Goal: Information Seeking & Learning: Check status

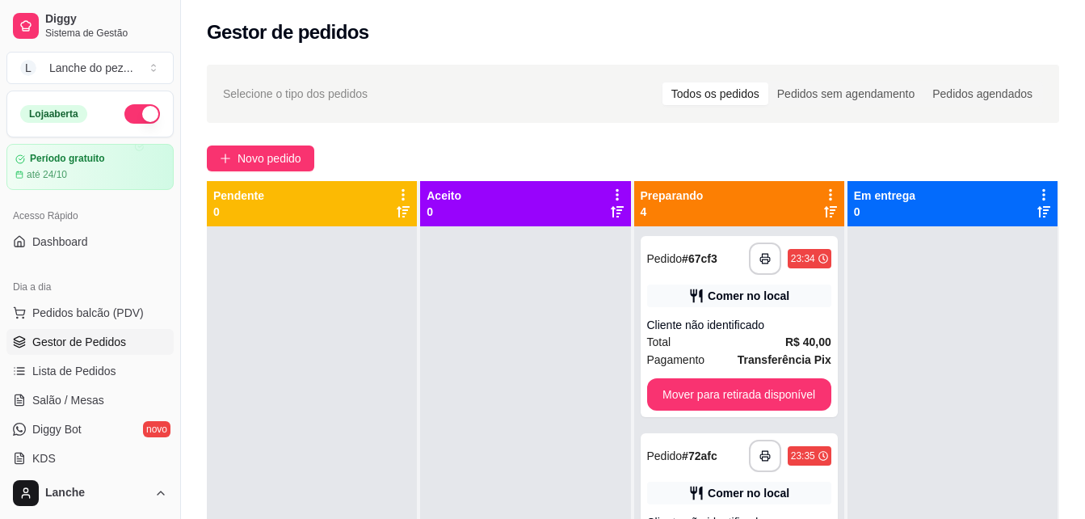
scroll to position [32, 0]
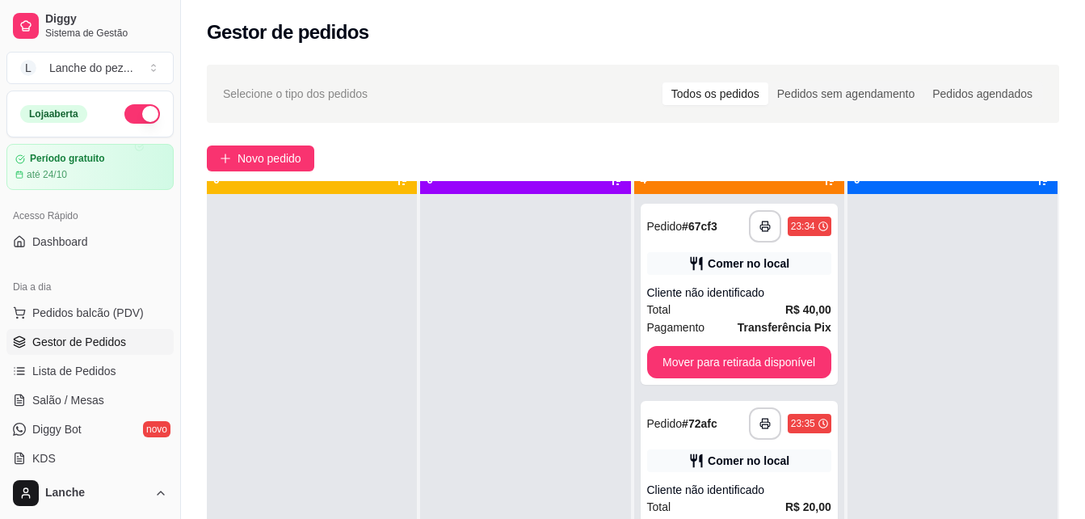
click at [124, 115] on button "button" at bounding box center [142, 113] width 36 height 19
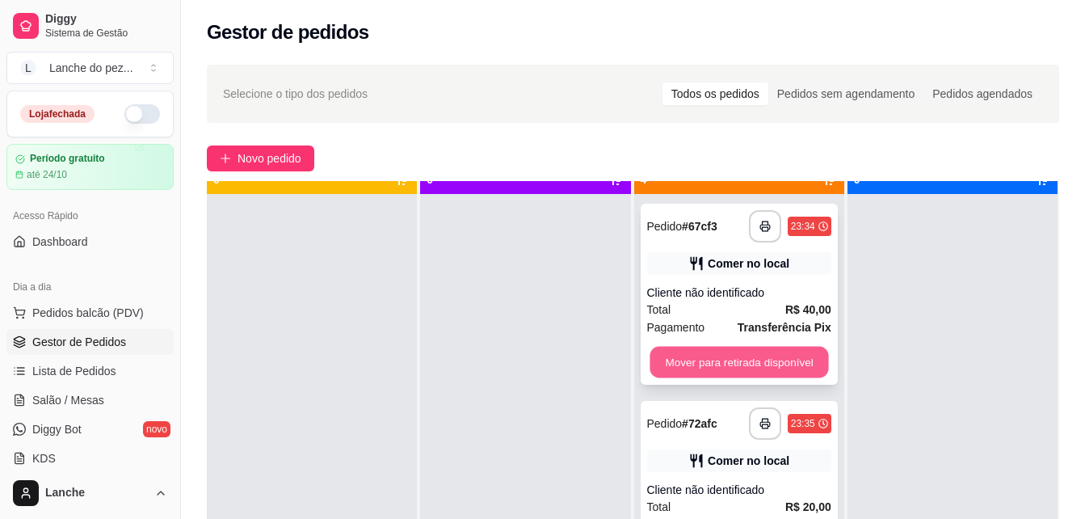
click at [754, 360] on button "Mover para retirada disponível" at bounding box center [739, 363] width 179 height 32
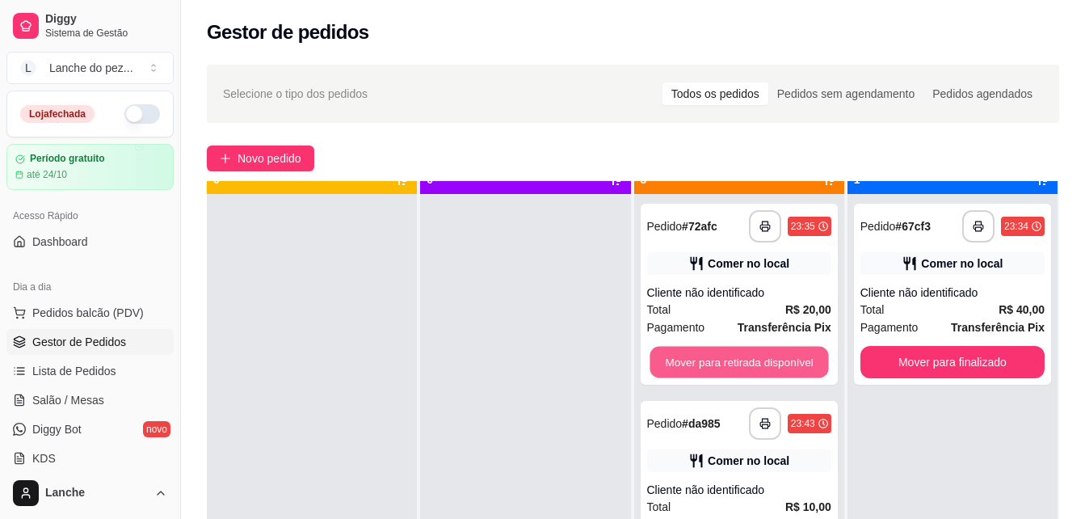
click at [754, 360] on button "Mover para retirada disponível" at bounding box center [739, 363] width 179 height 32
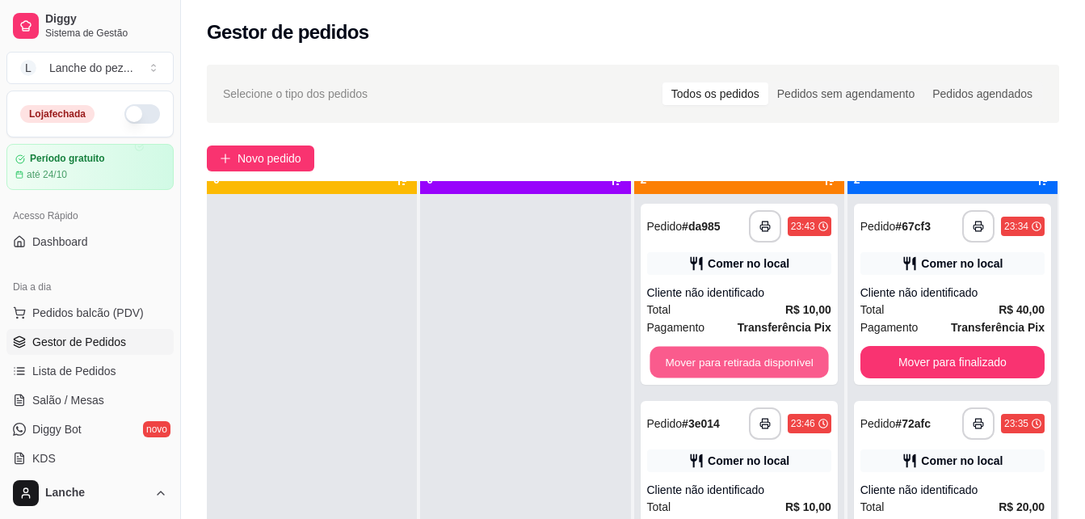
click at [754, 360] on button "Mover para retirada disponível" at bounding box center [739, 363] width 179 height 32
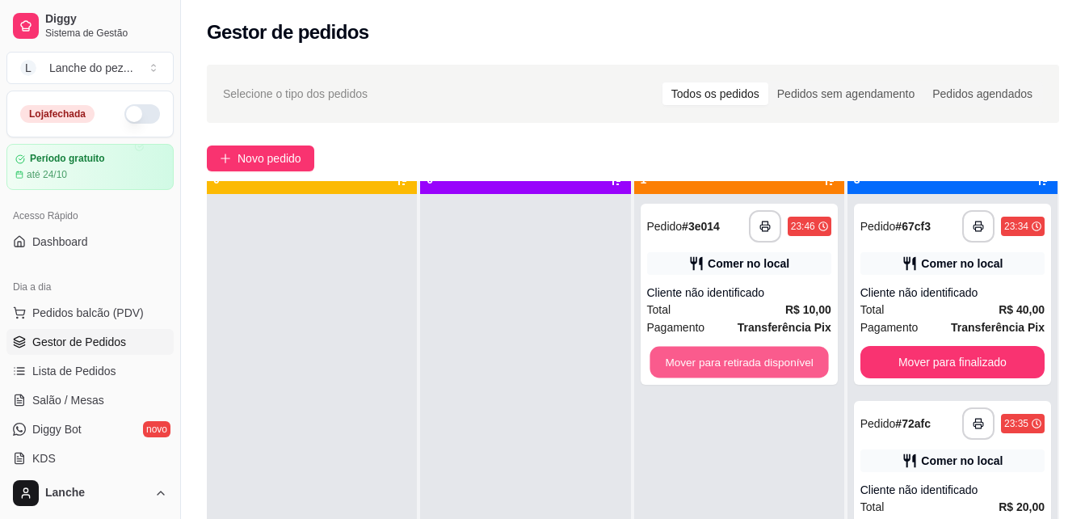
click at [754, 360] on button "Mover para retirada disponível" at bounding box center [739, 363] width 179 height 32
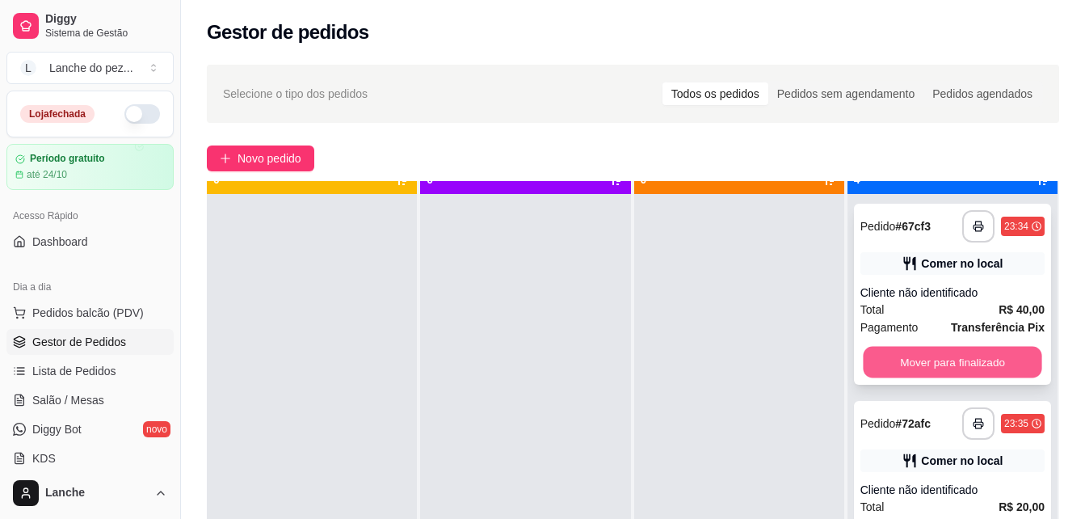
click at [926, 353] on button "Mover para finalizado" at bounding box center [952, 363] width 179 height 32
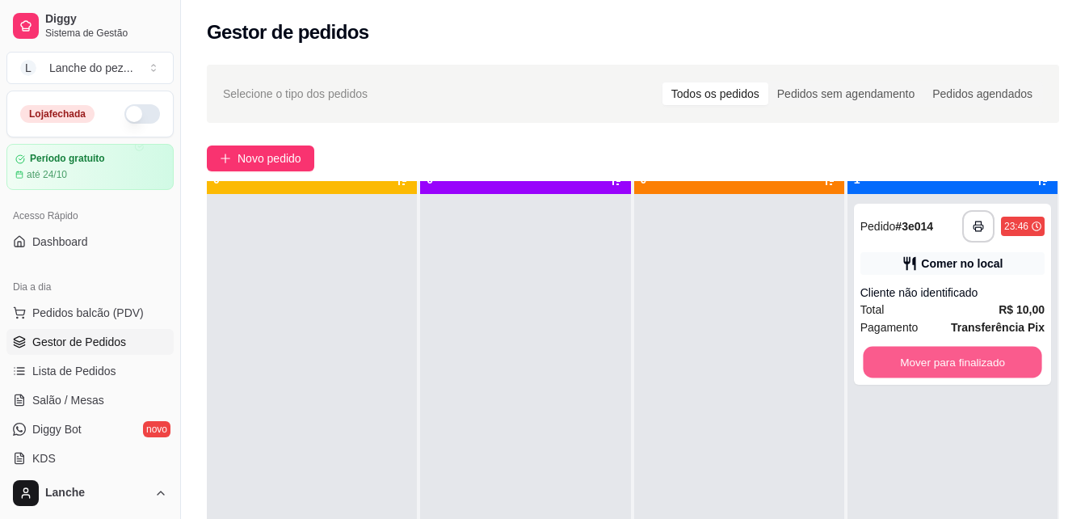
click at [926, 353] on button "Mover para finalizado" at bounding box center [952, 363] width 179 height 32
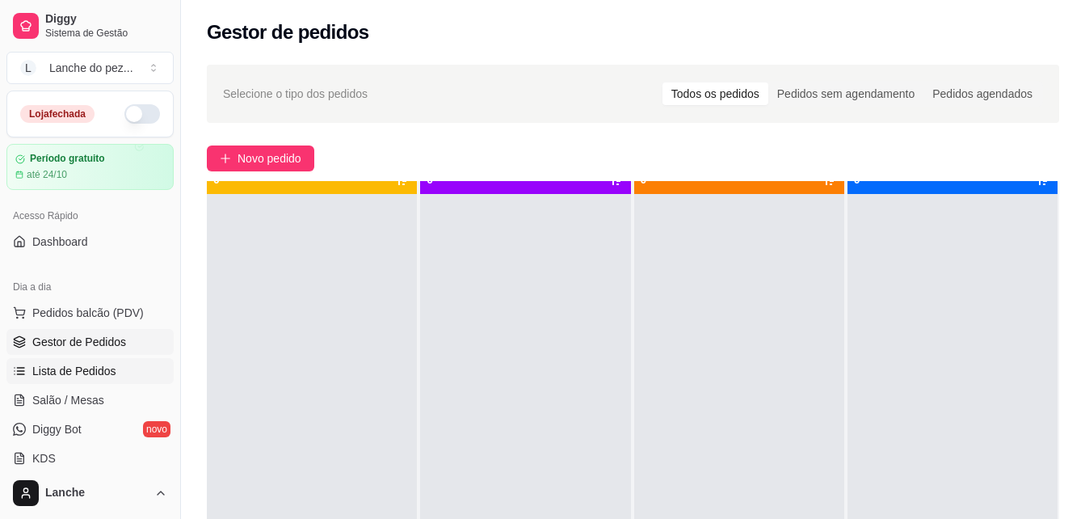
click at [94, 365] on span "Lista de Pedidos" at bounding box center [74, 371] width 84 height 16
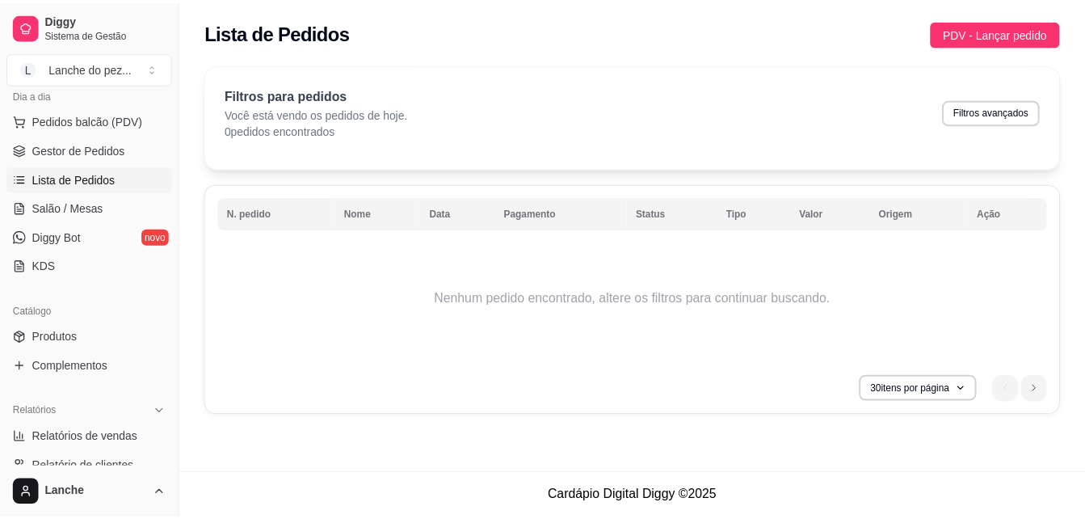
scroll to position [194, 0]
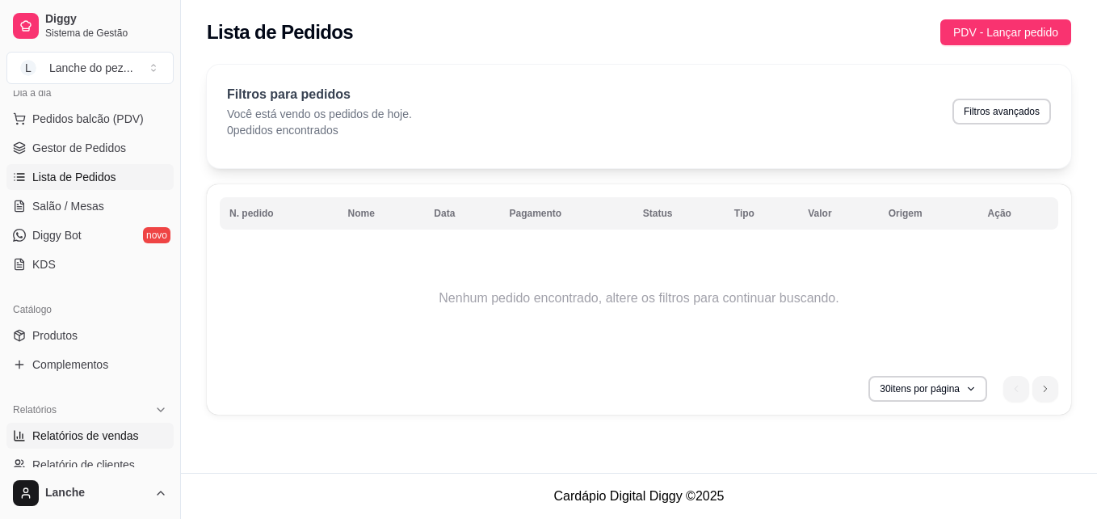
click at [125, 435] on span "Relatórios de vendas" at bounding box center [85, 435] width 107 height 16
select select "ALL"
select select "0"
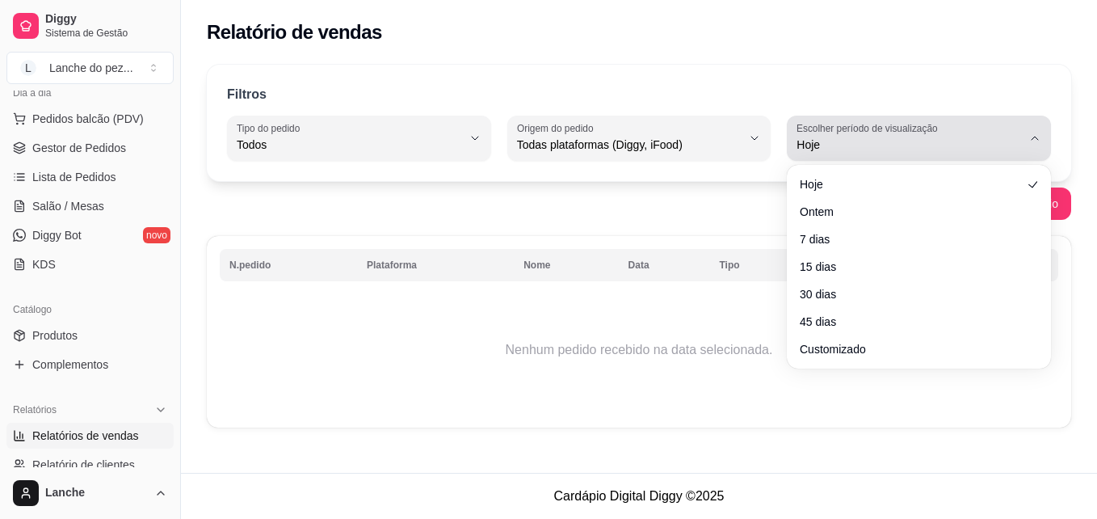
click at [882, 145] on span "Hoje" at bounding box center [909, 145] width 225 height 16
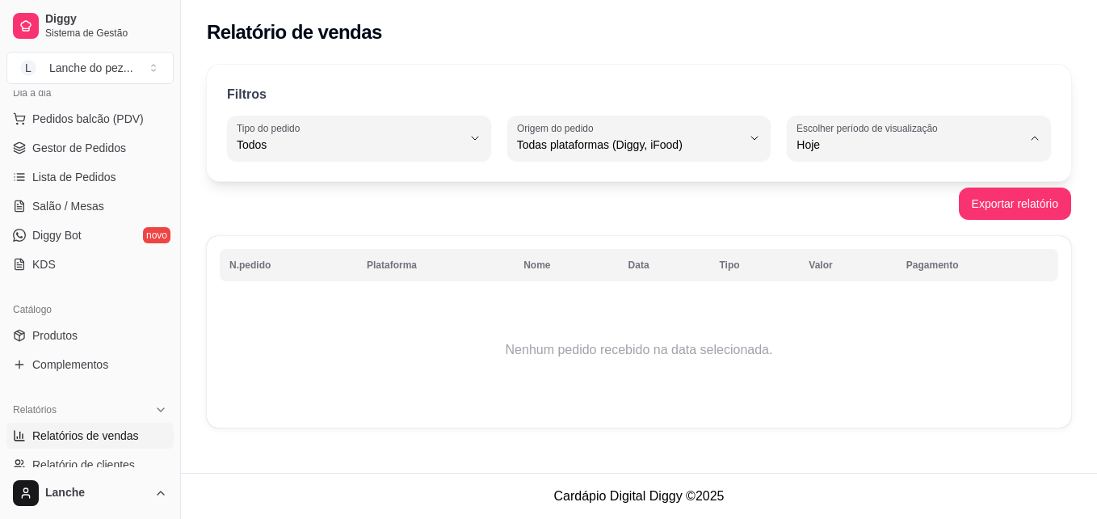
click at [841, 205] on span "Ontem" at bounding box center [911, 209] width 213 height 15
type input "1"
select select "1"
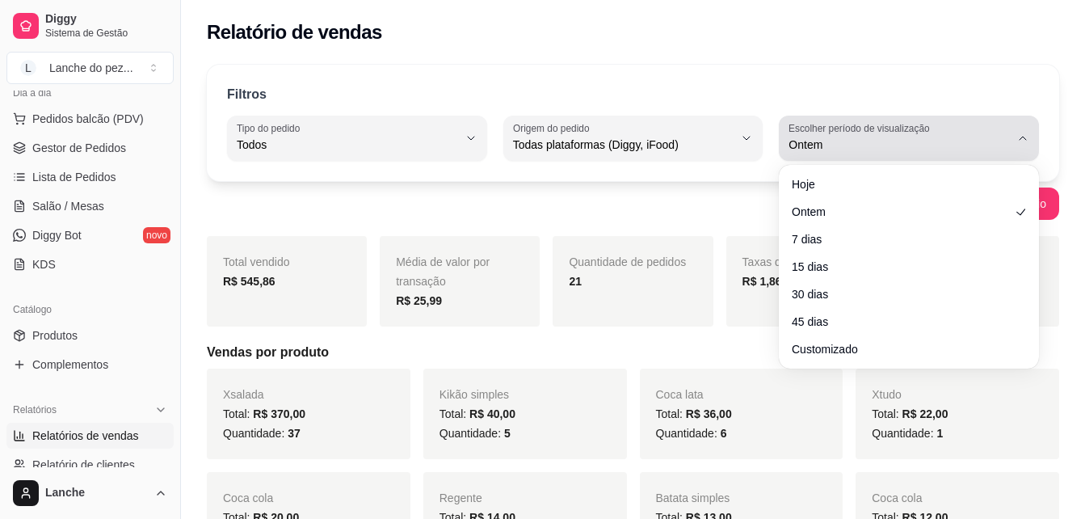
click at [872, 154] on button "Escolher período de visualização Ontem" at bounding box center [909, 138] width 260 height 45
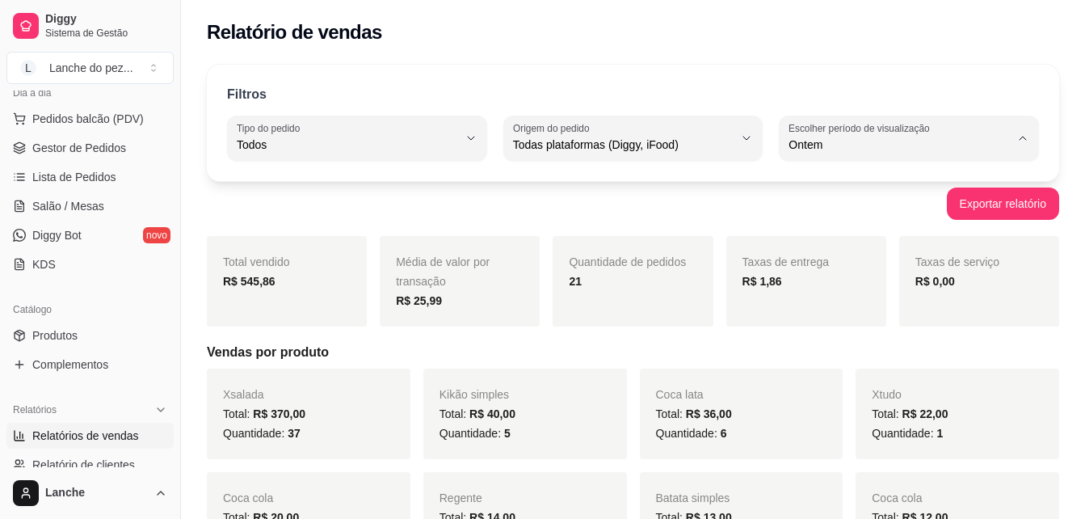
click at [807, 240] on span "7 dias" at bounding box center [901, 236] width 209 height 15
type input "7"
select select "7"
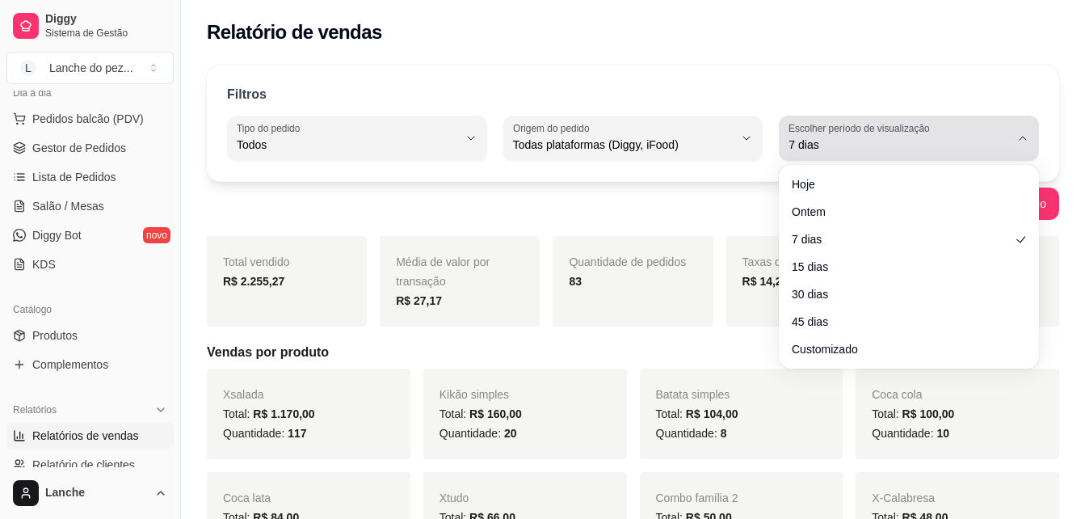
click at [966, 141] on span "7 dias" at bounding box center [899, 145] width 221 height 16
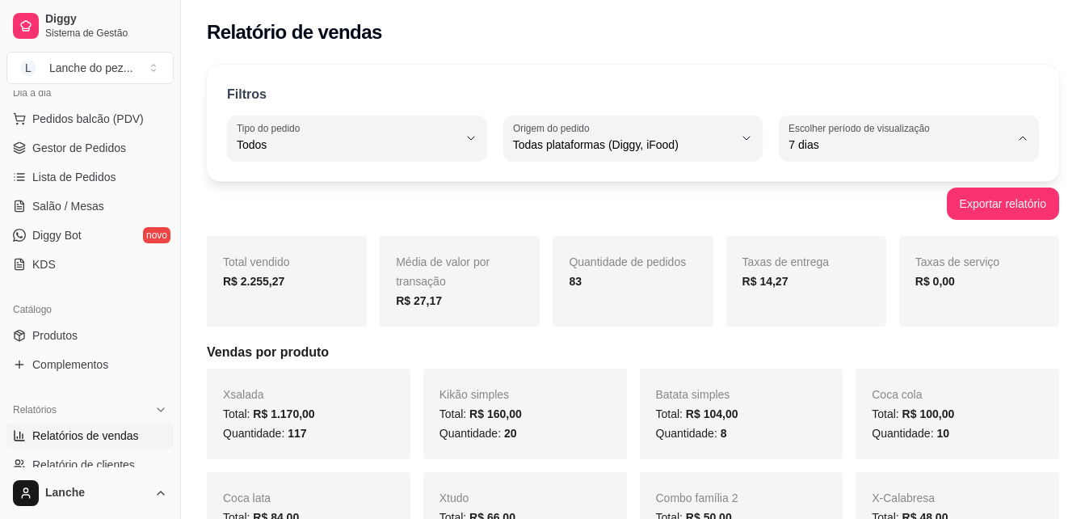
click at [868, 210] on span "Ontem" at bounding box center [901, 209] width 209 height 15
type input "1"
select select "1"
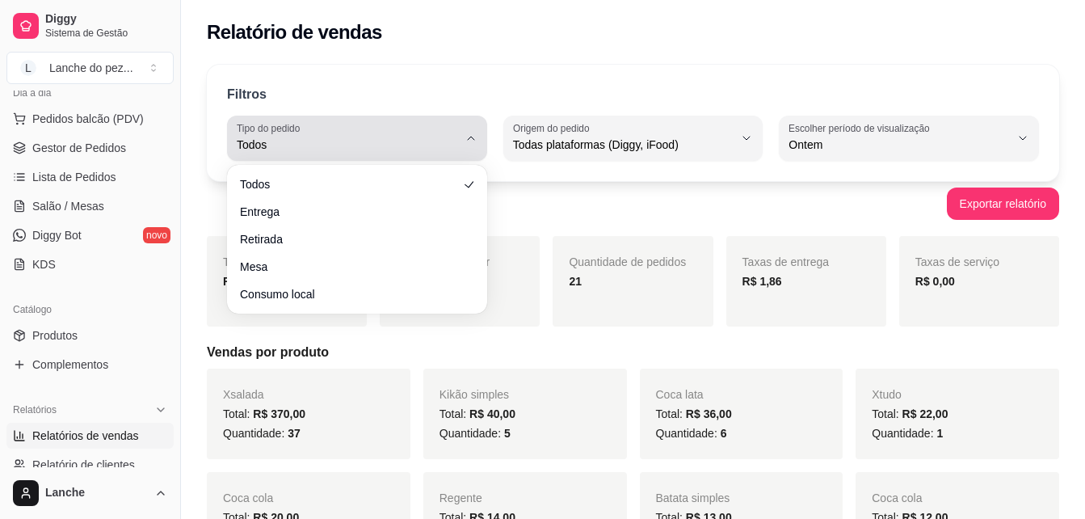
click at [406, 142] on span "Todos" at bounding box center [347, 145] width 221 height 16
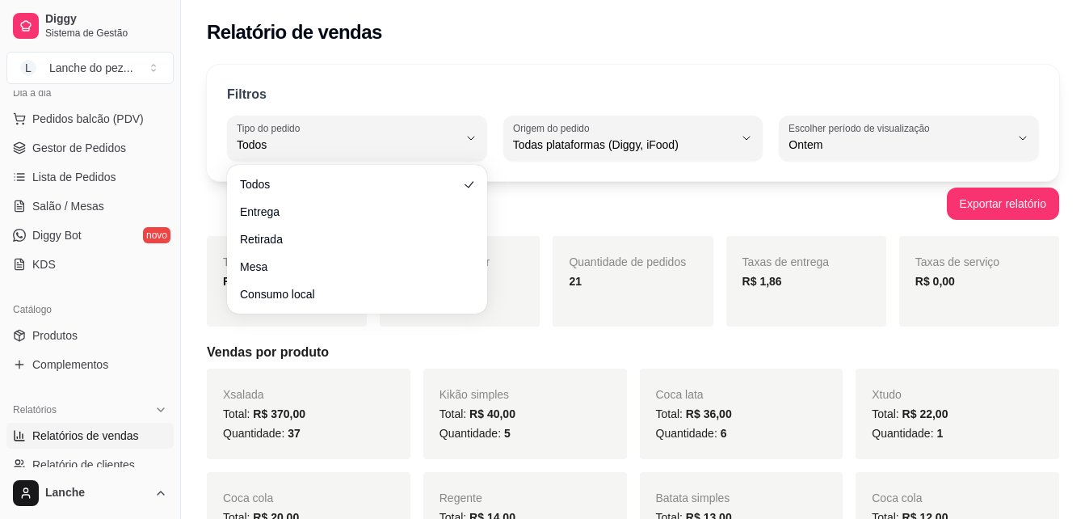
click at [975, 65] on div "Filtros ALL Tipo do pedido Todos Entrega Retirada Mesa Consumo local Tipo do pe…" at bounding box center [633, 123] width 852 height 116
